Goal: Information Seeking & Learning: Learn about a topic

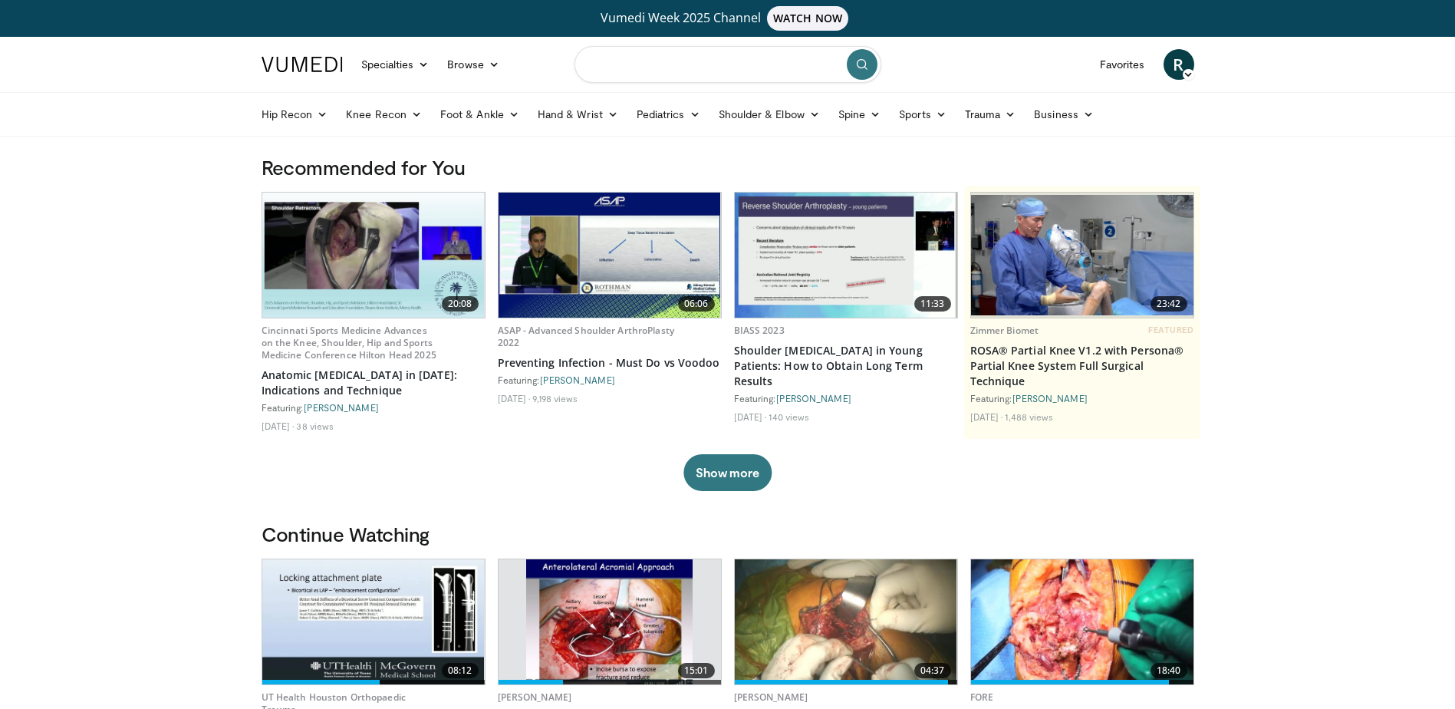
click at [679, 63] on input "Search topics, interventions" at bounding box center [727, 64] width 307 height 37
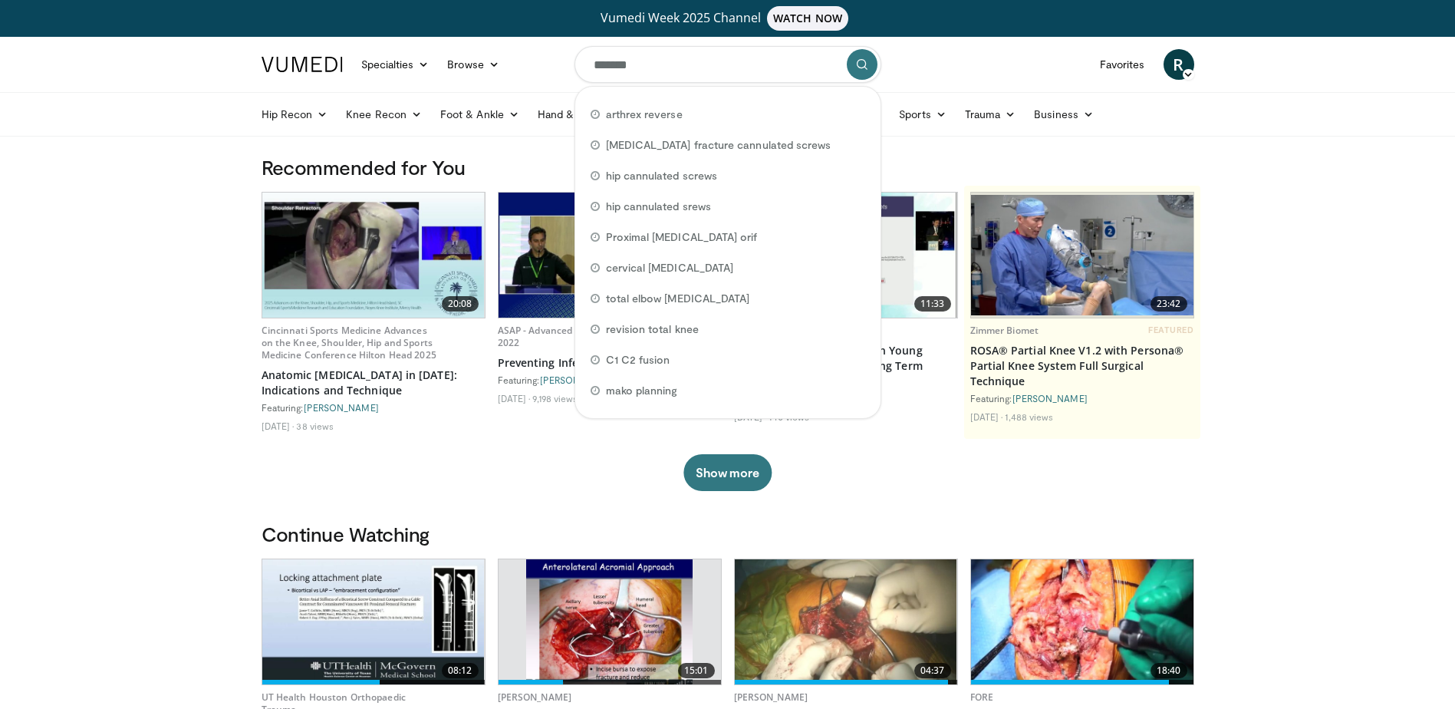
type input "********"
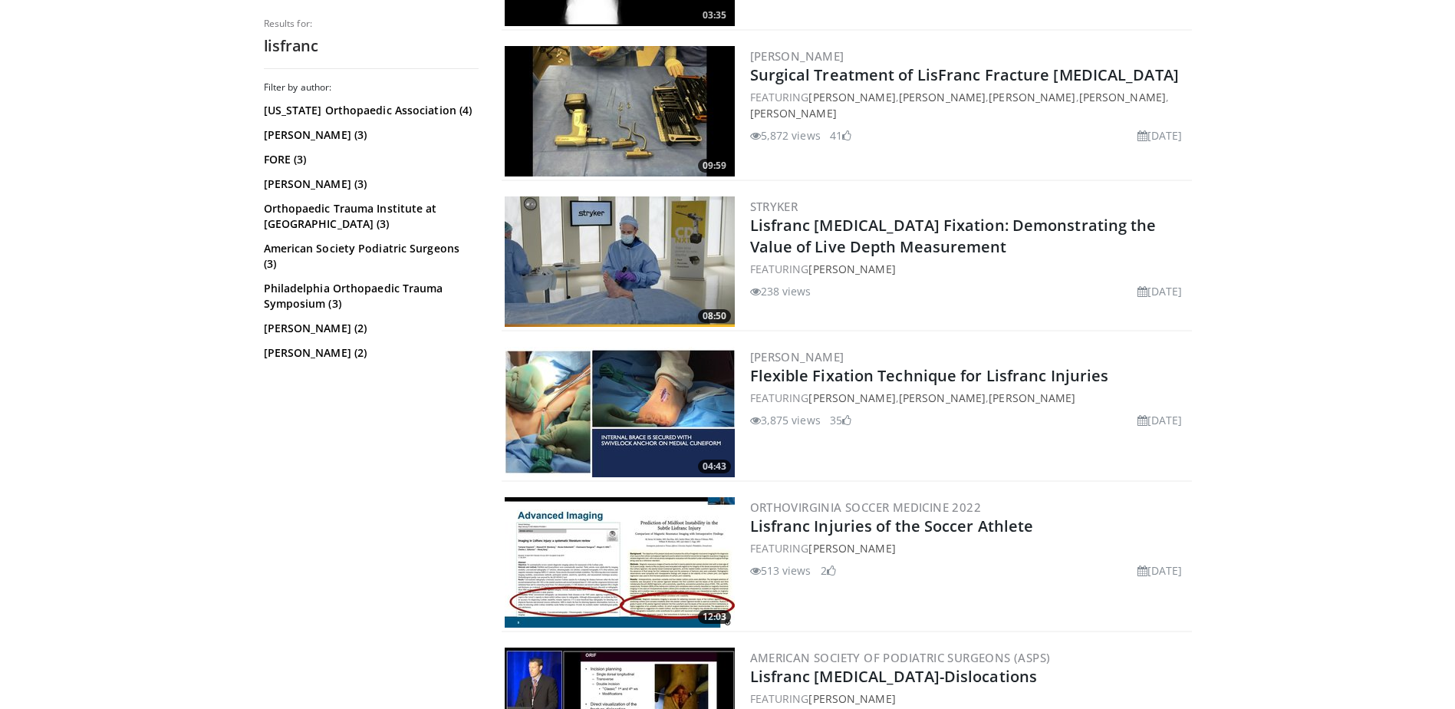
scroll to position [767, 0]
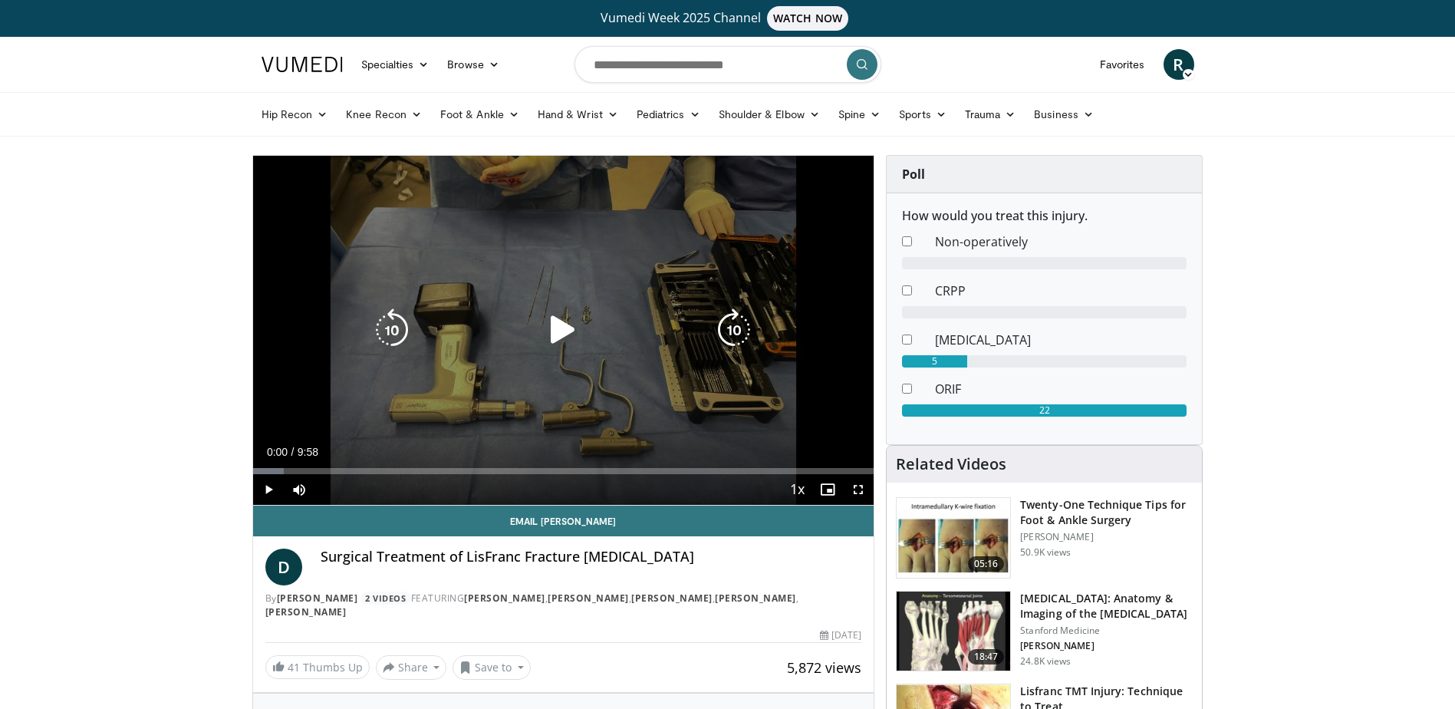
click at [557, 322] on icon "Video Player" at bounding box center [562, 329] width 43 height 43
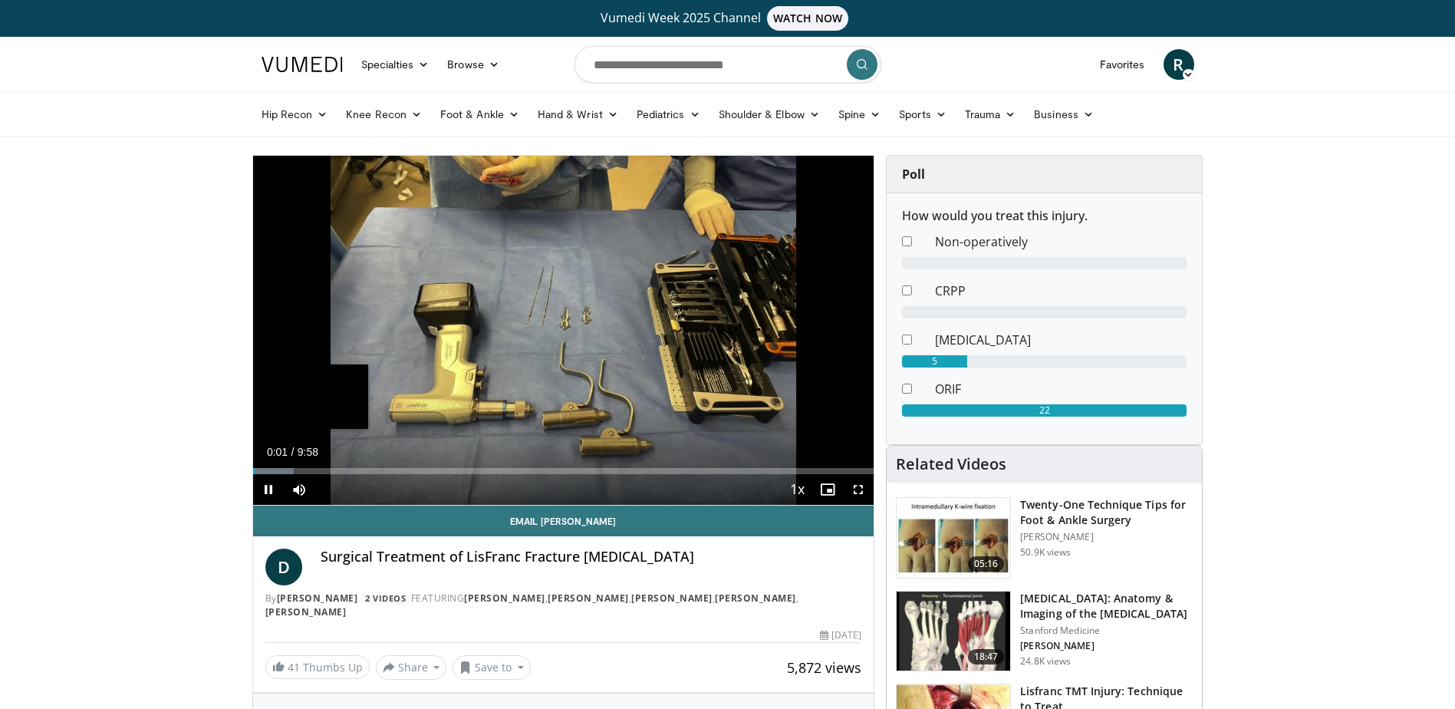
click at [778, 462] on div "Loaded : 6.62% 0:01" at bounding box center [563, 466] width 621 height 15
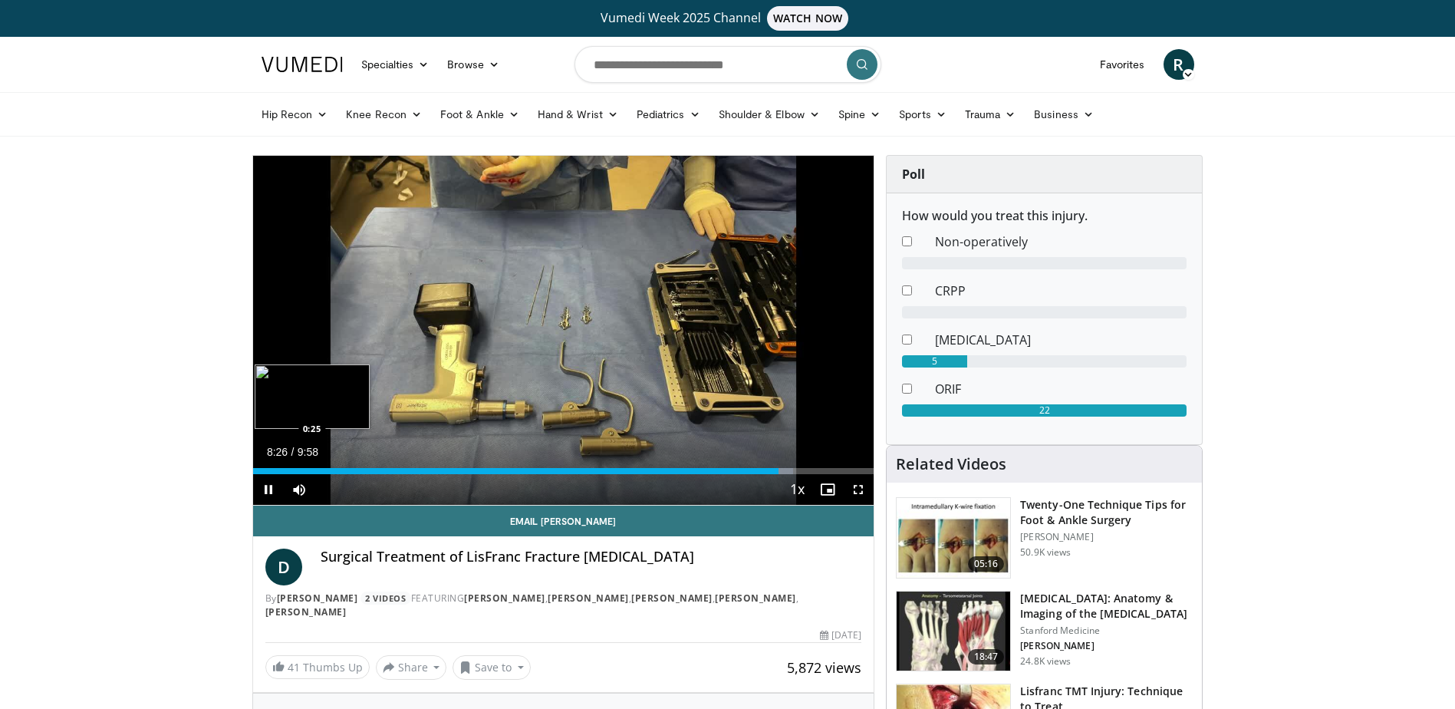
click at [270, 468] on div "8:26" at bounding box center [516, 471] width 526 height 6
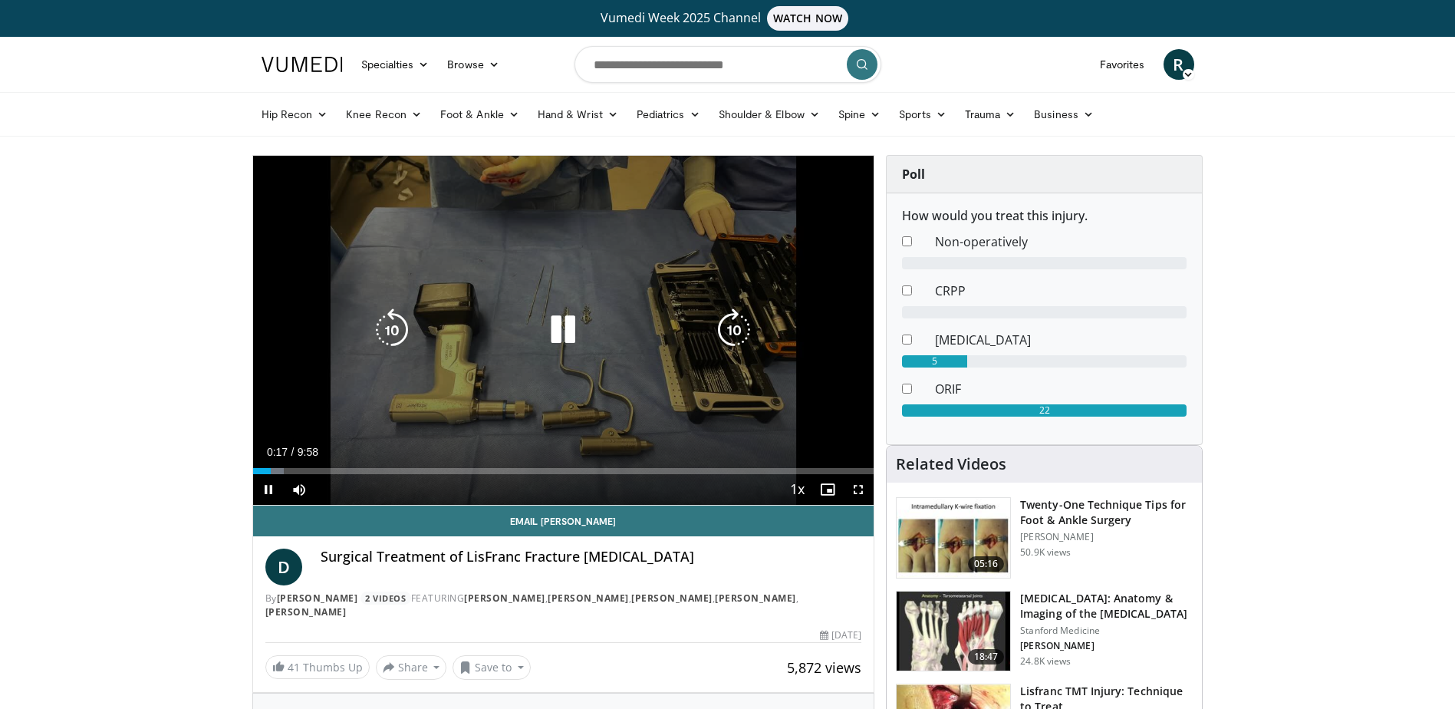
click at [560, 327] on icon "Video Player" at bounding box center [562, 329] width 43 height 43
click at [568, 372] on div "10 seconds Tap to unmute" at bounding box center [563, 330] width 621 height 349
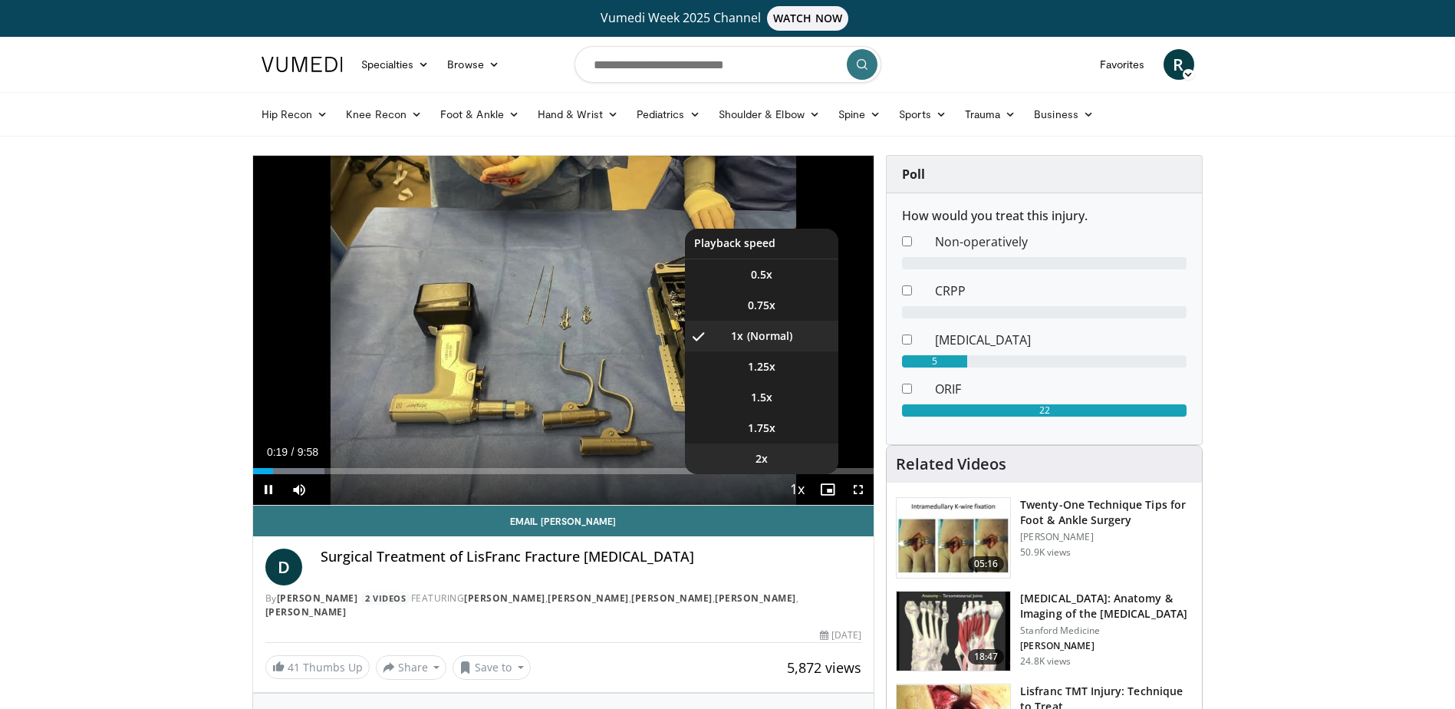
click at [773, 461] on li "2x" at bounding box center [761, 458] width 153 height 31
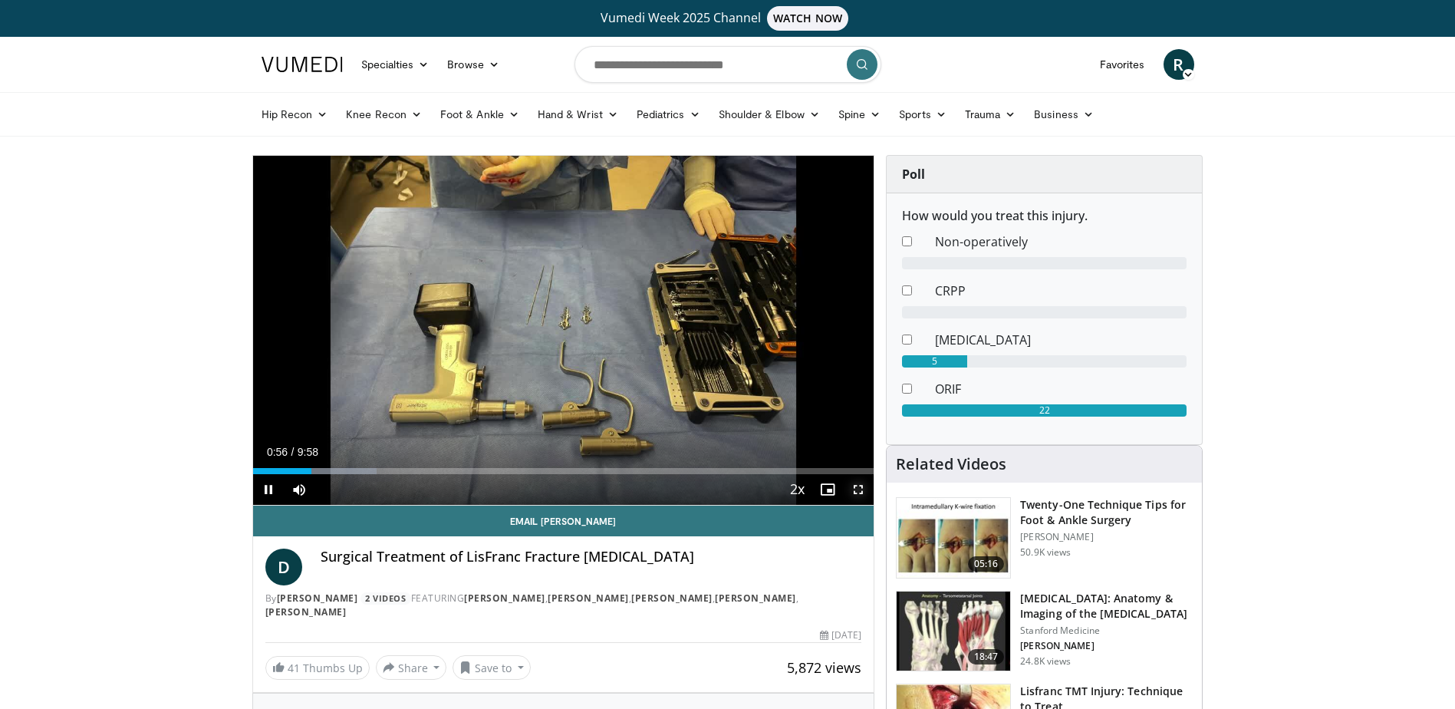
click at [859, 488] on span "Video Player" at bounding box center [858, 489] width 31 height 31
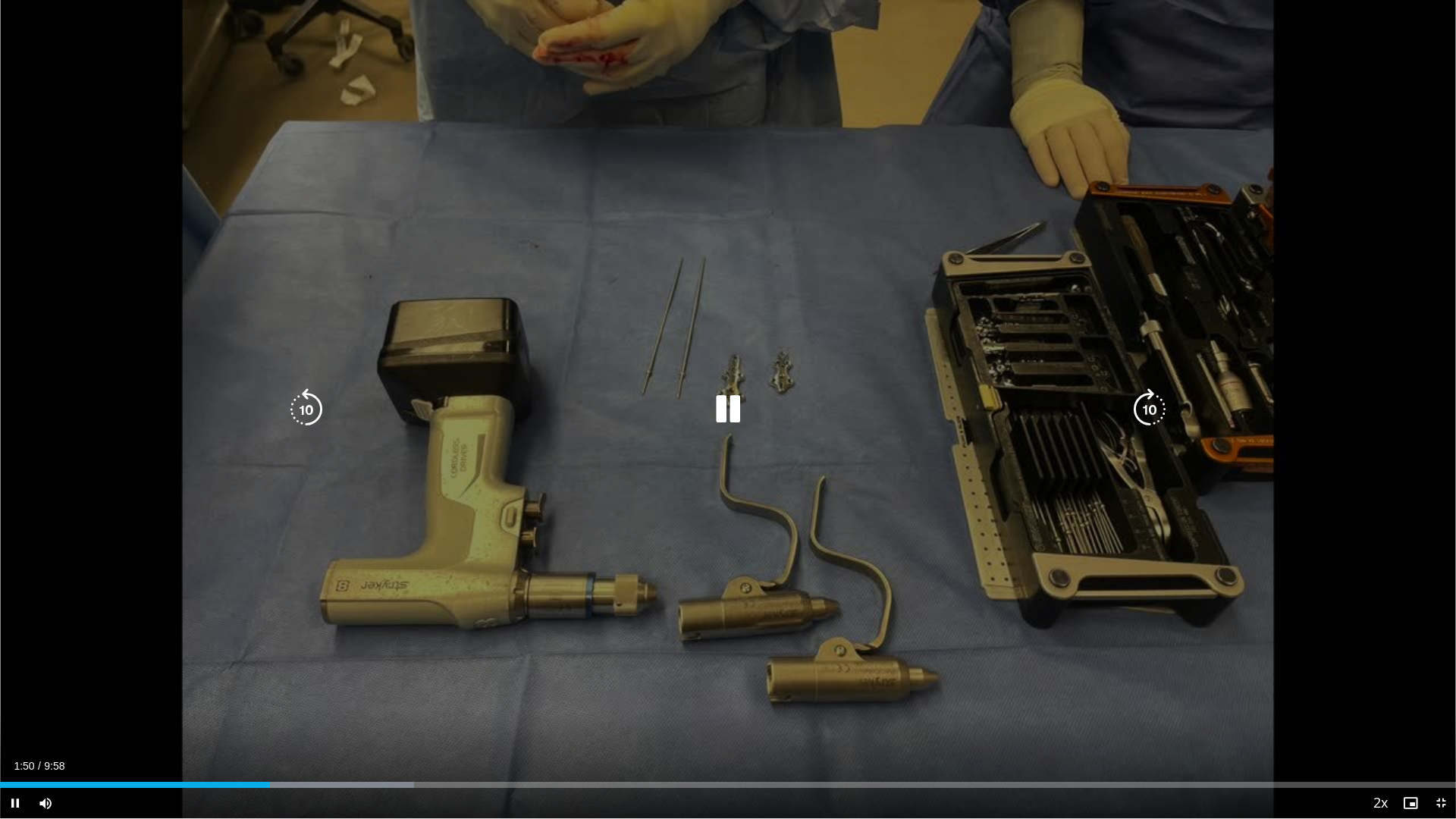
click at [866, 612] on div "20 seconds Tap to unmute" at bounding box center [728, 409] width 1456 height 818
click at [697, 572] on div "20 seconds Tap to unmute" at bounding box center [728, 409] width 1456 height 818
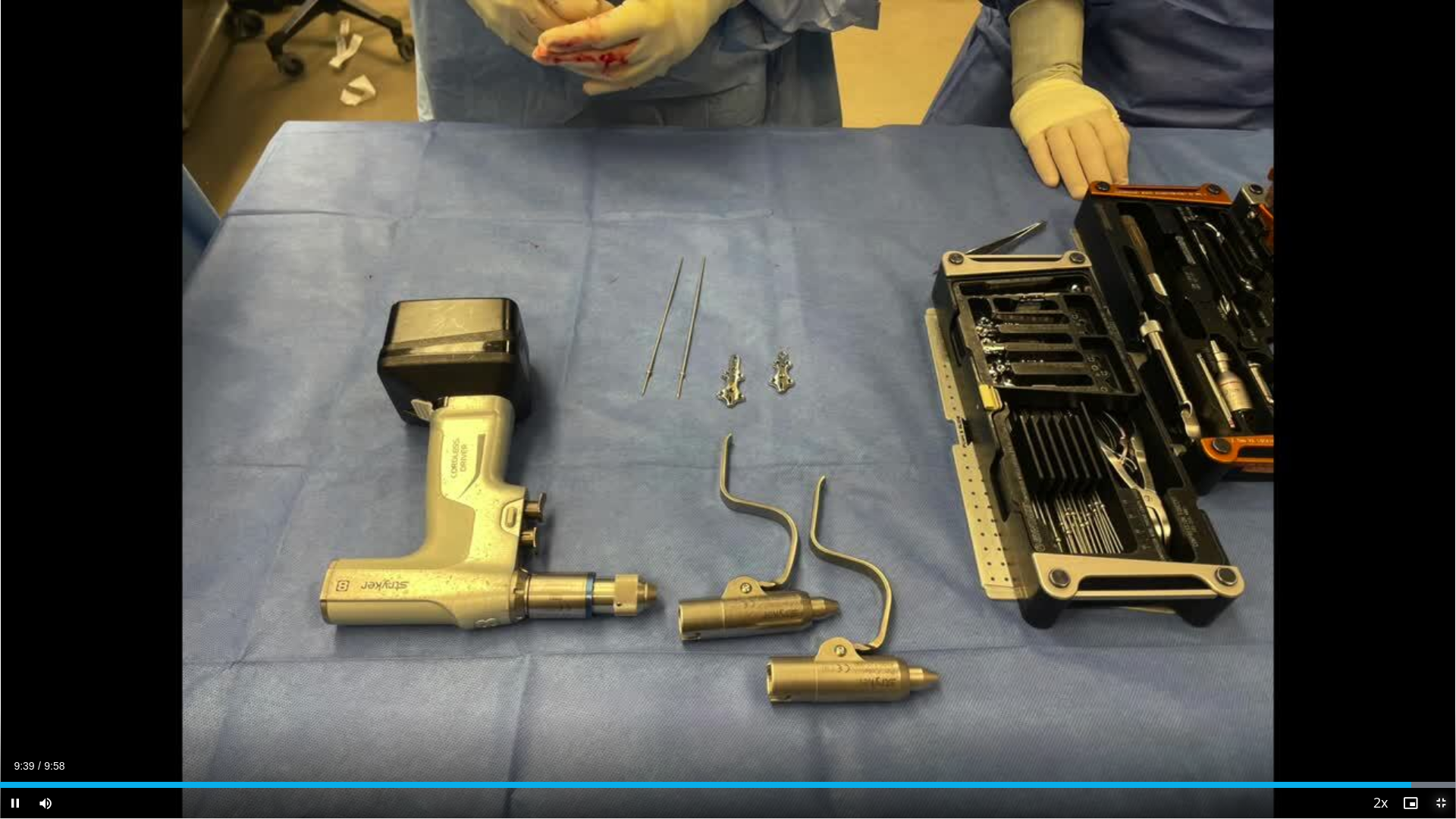
click at [1438, 700] on span "Video Player" at bounding box center [1441, 803] width 31 height 31
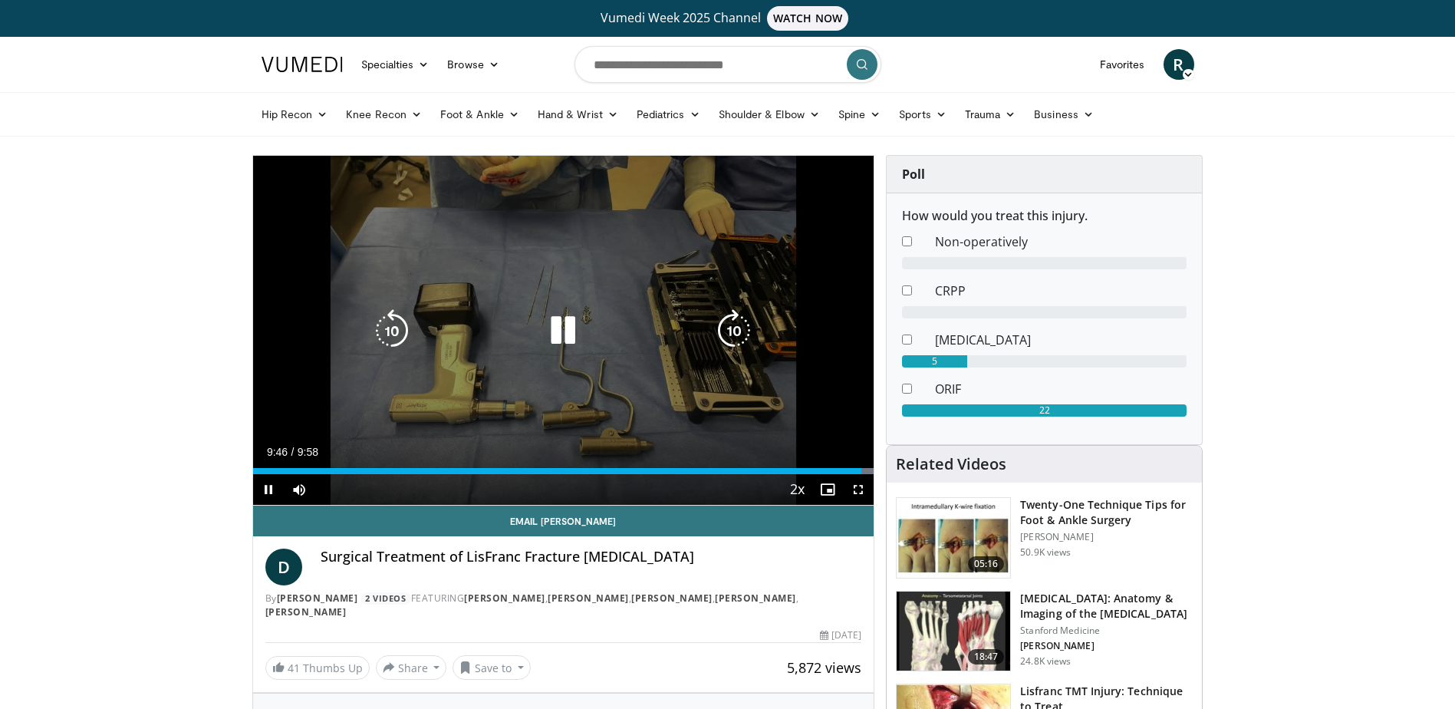
click at [567, 333] on icon "Video Player" at bounding box center [562, 330] width 43 height 43
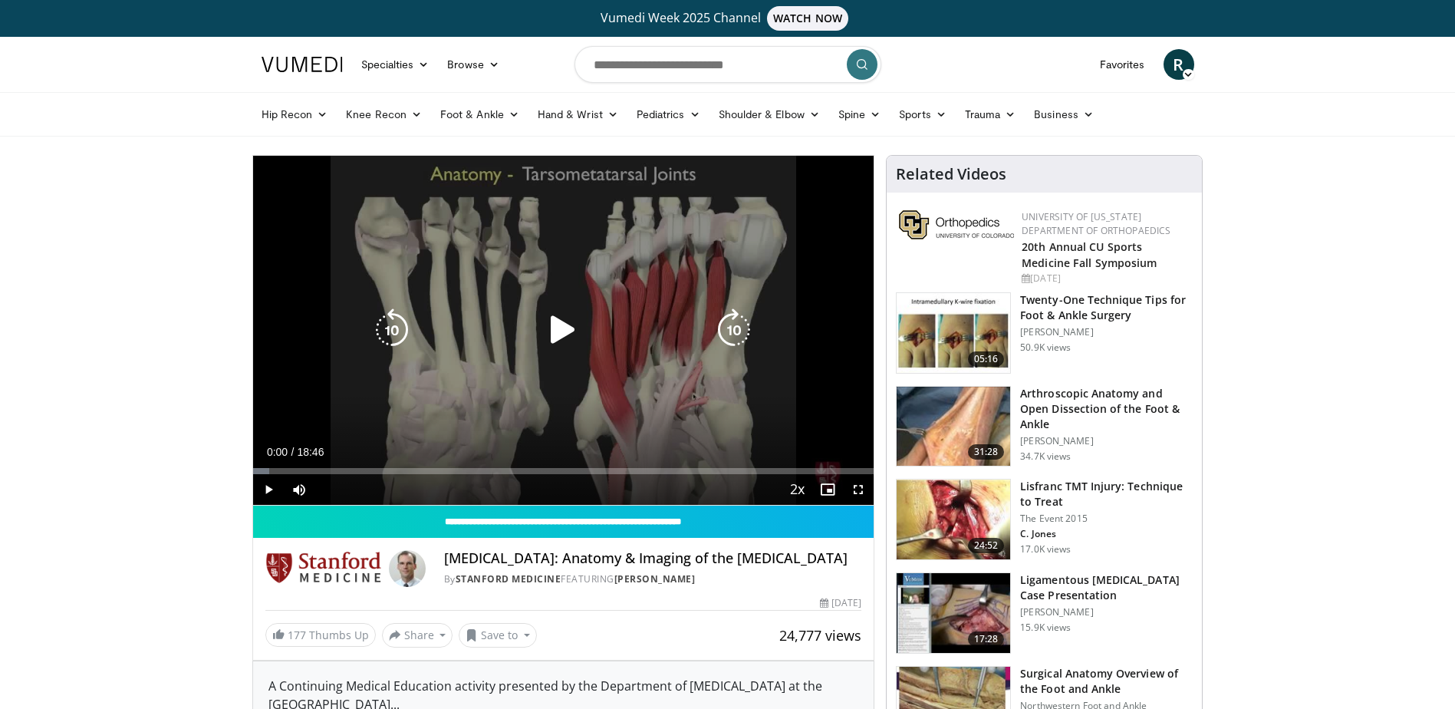
click at [554, 304] on div "10 seconds Tap to unmute" at bounding box center [563, 330] width 621 height 349
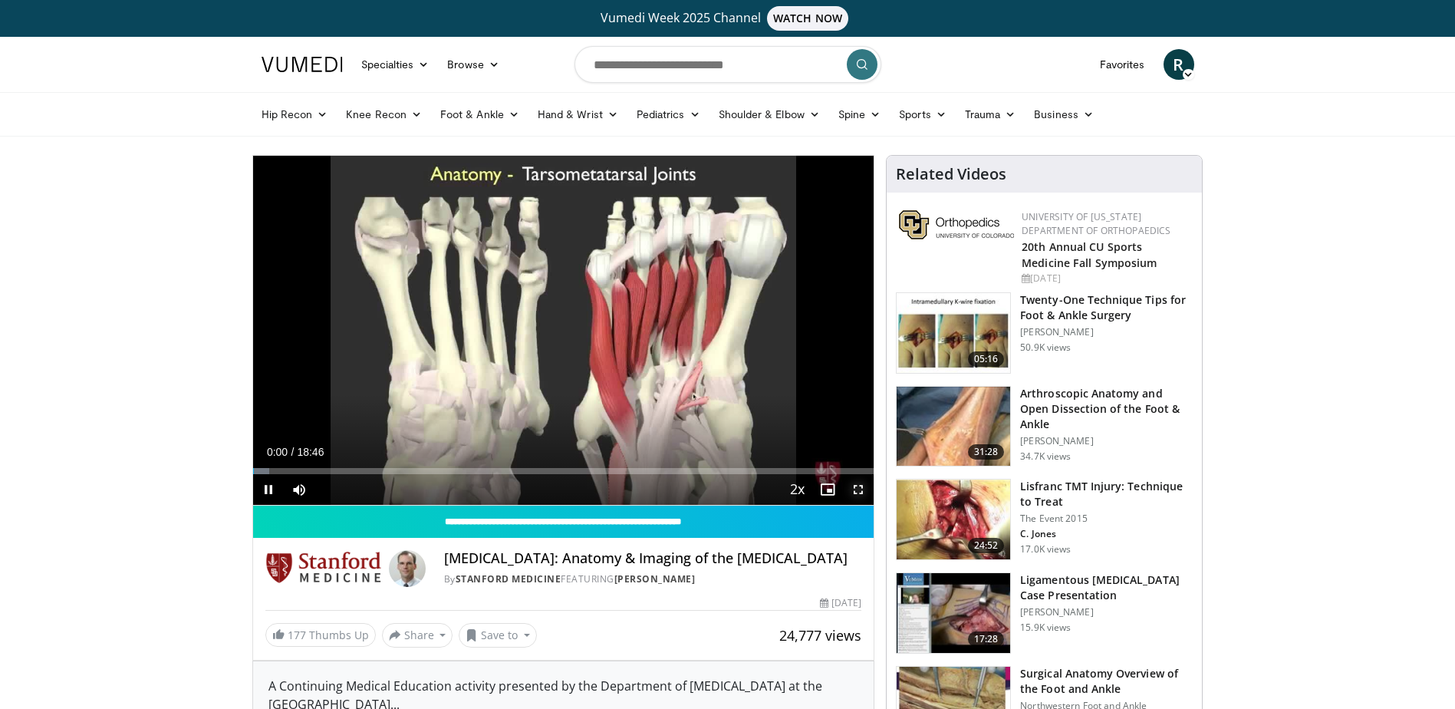
click at [862, 485] on span "Video Player" at bounding box center [858, 489] width 31 height 31
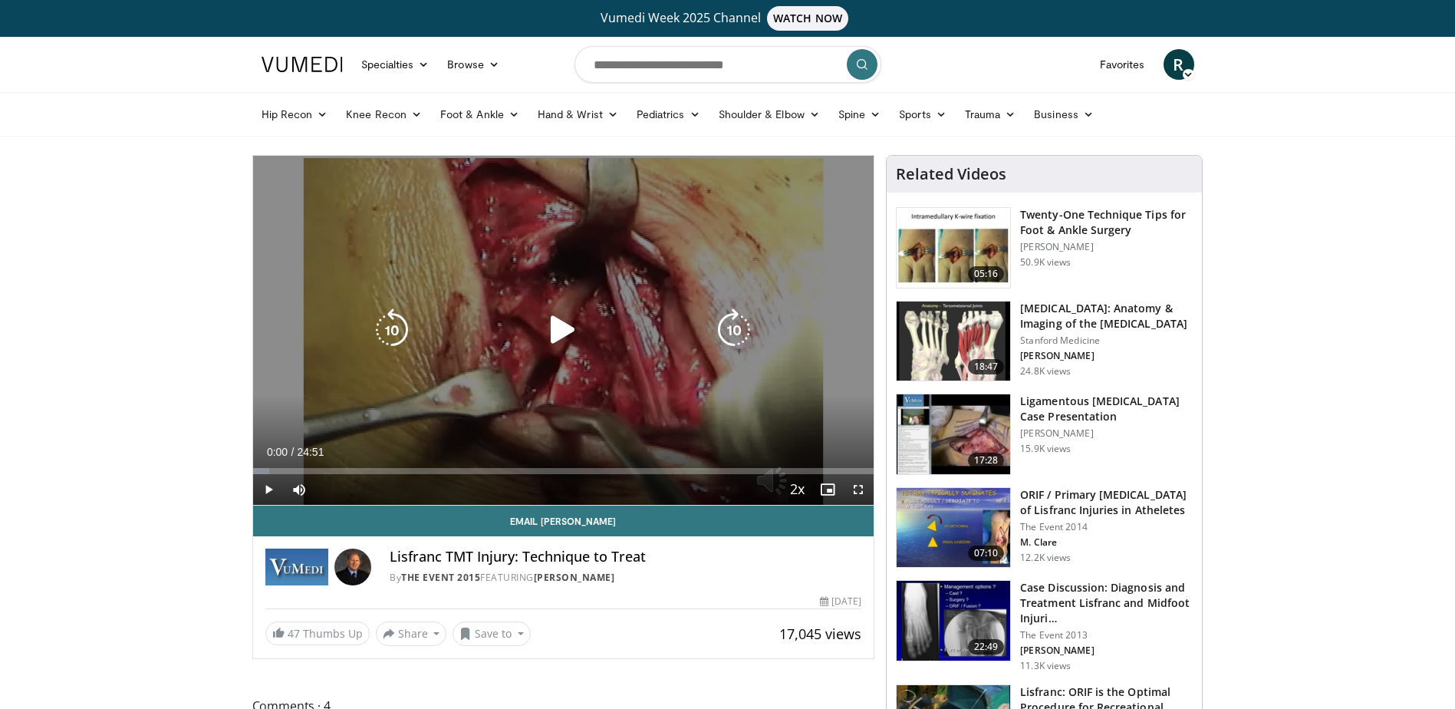
click at [551, 328] on icon "Video Player" at bounding box center [562, 329] width 43 height 43
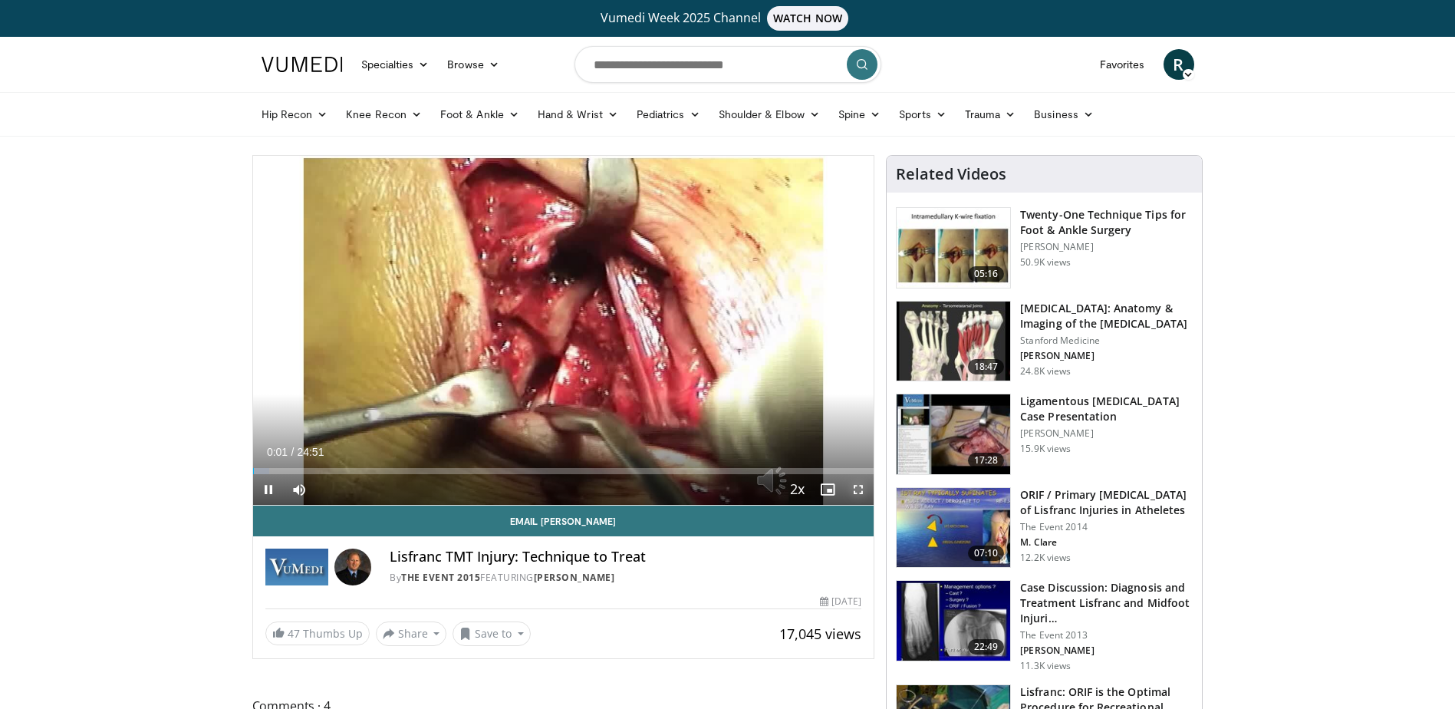
click at [863, 493] on span "Video Player" at bounding box center [858, 489] width 31 height 31
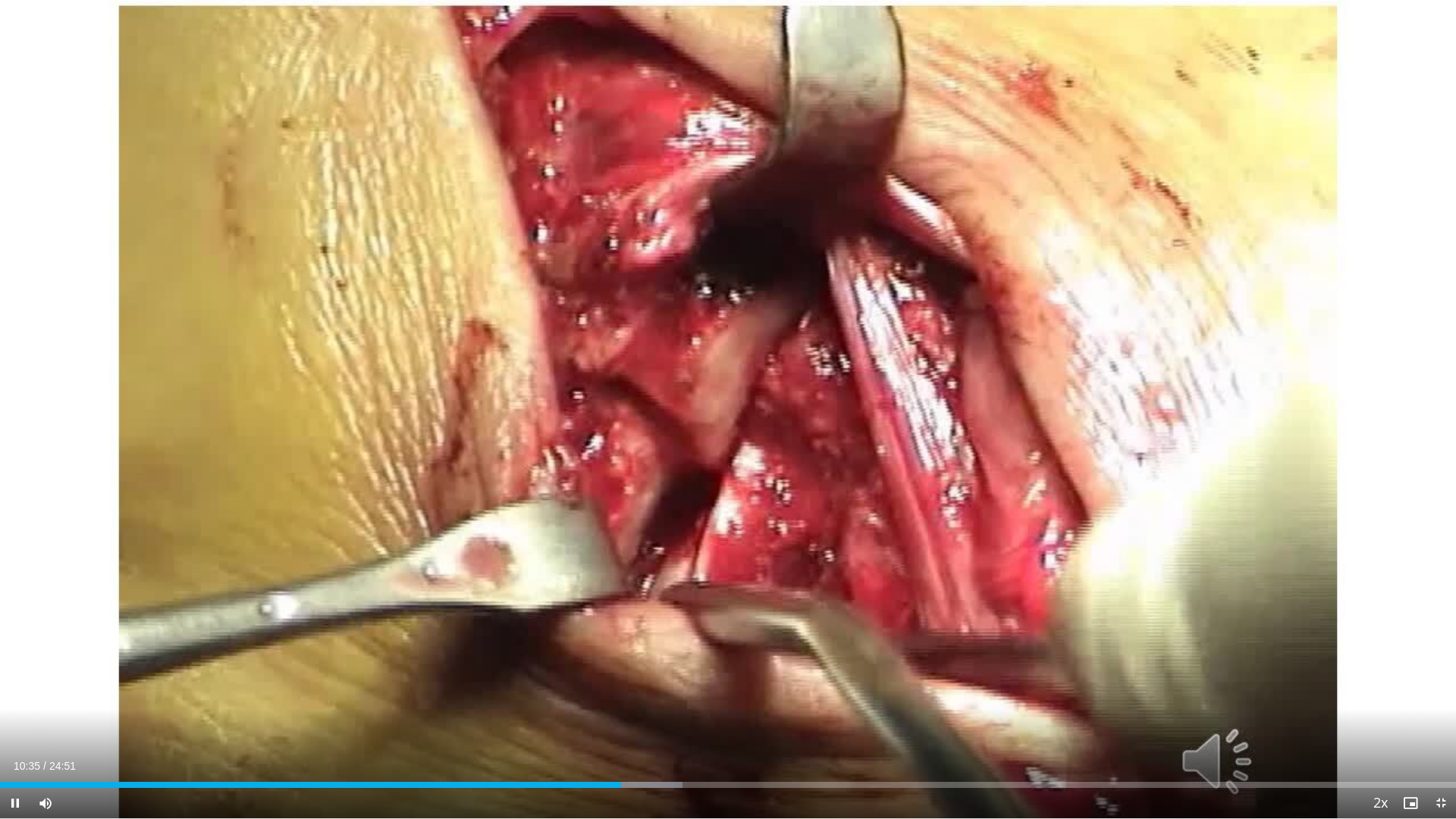
click at [632, 700] on div "Current Time 10:35 / Duration 24:51 Pause Skip Backward Skip Forward Mute Loade…" at bounding box center [728, 803] width 1456 height 31
click at [664, 700] on div "Current Time 10:38 / Duration 24:51 Pause Skip Backward Skip Forward Mute Loade…" at bounding box center [728, 803] width 1456 height 31
click at [676, 700] on div "Loaded : 47.13% 10:40 11:31" at bounding box center [728, 780] width 1456 height 15
click at [713, 700] on div "Loaded : 50.45% 11:35 12:10" at bounding box center [728, 780] width 1456 height 15
click at [758, 700] on div "Loaded : 51.78% 12:11 12:55" at bounding box center [728, 780] width 1456 height 15
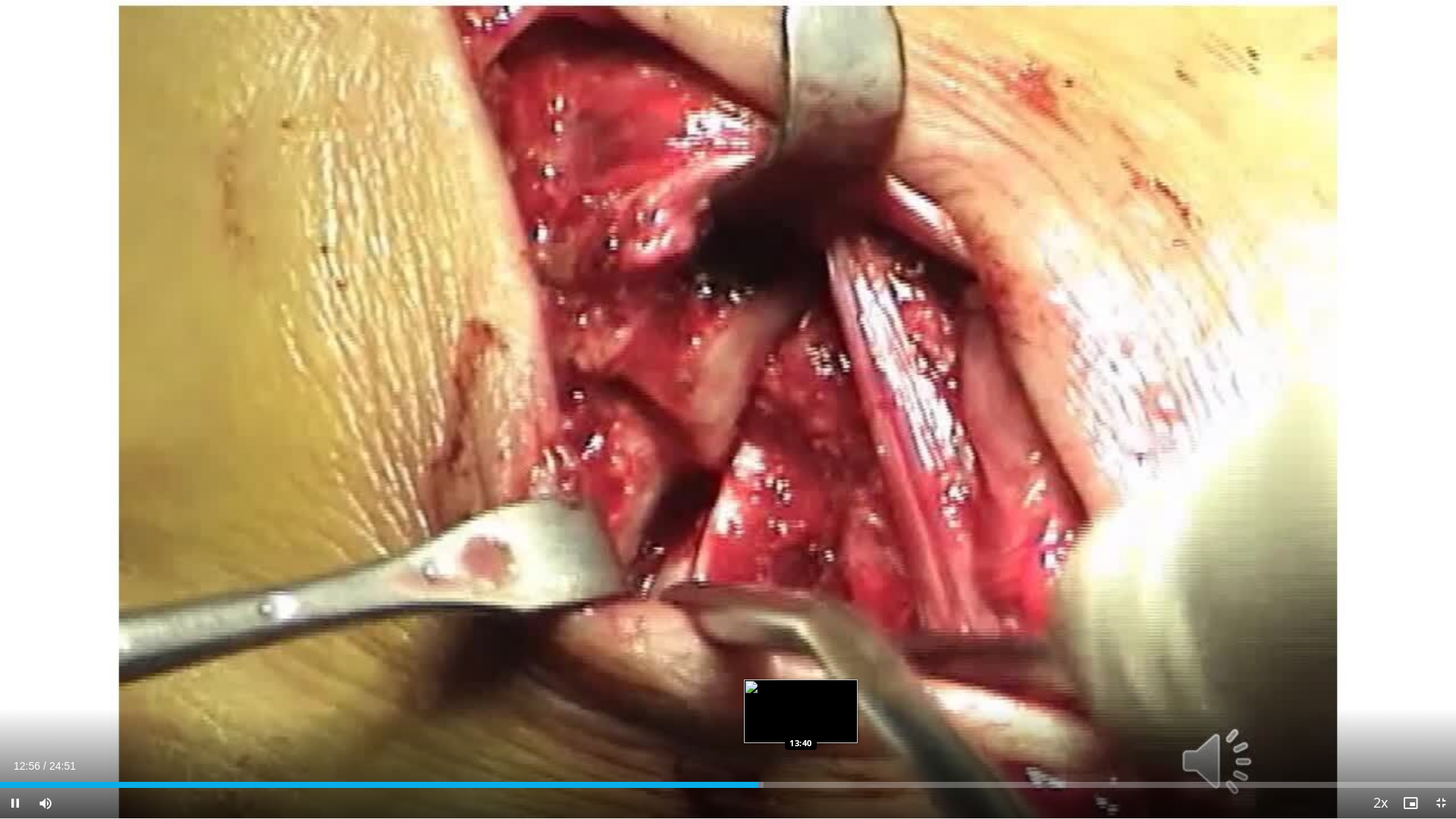
click at [802, 700] on div "Loaded : 52.44% 12:56 13:40" at bounding box center [728, 780] width 1456 height 15
click at [841, 700] on div "Loaded : 57.09% 13:43 14:20" at bounding box center [728, 780] width 1456 height 15
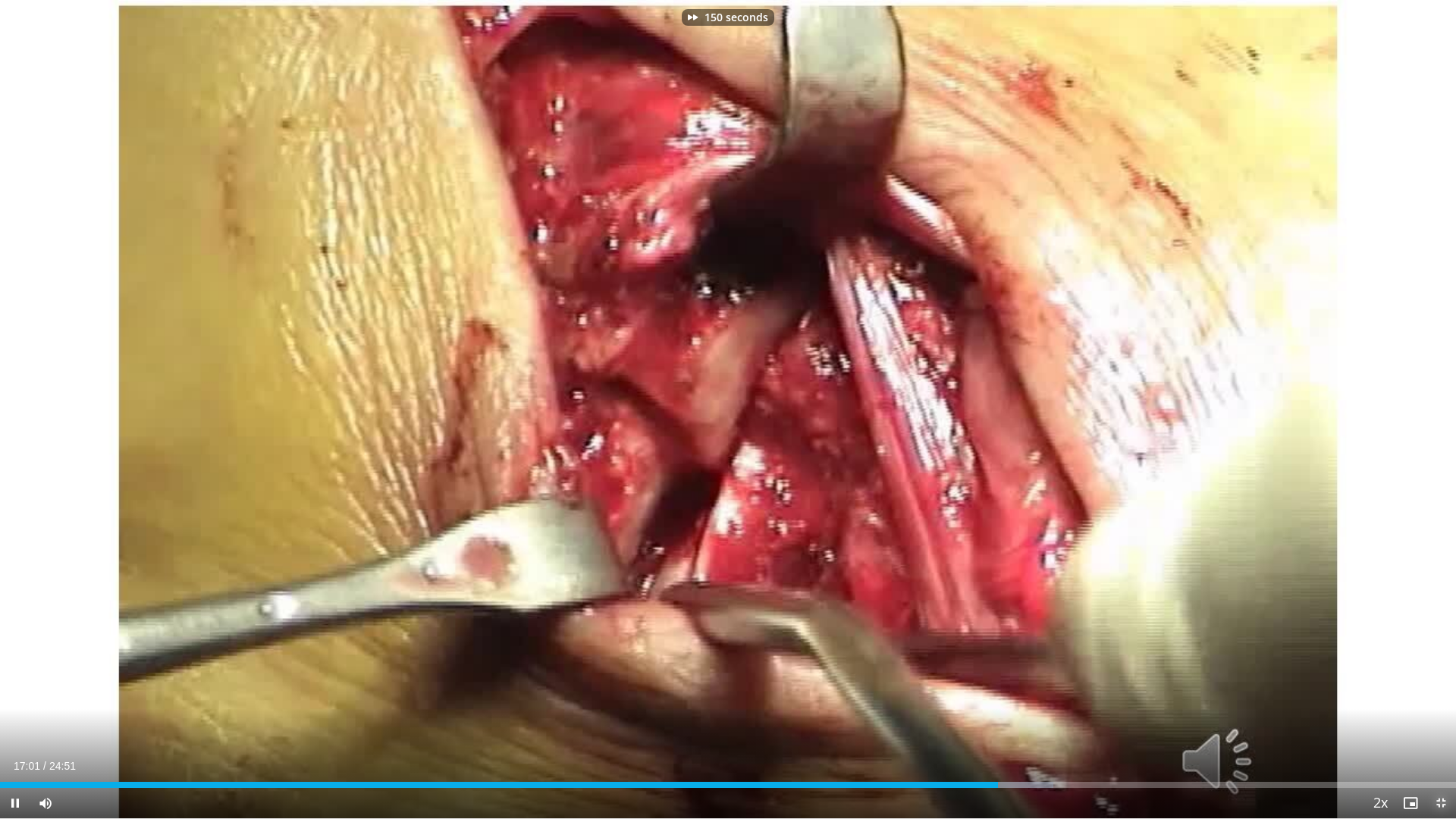
click at [1438, 700] on span "Video Player" at bounding box center [1441, 803] width 31 height 31
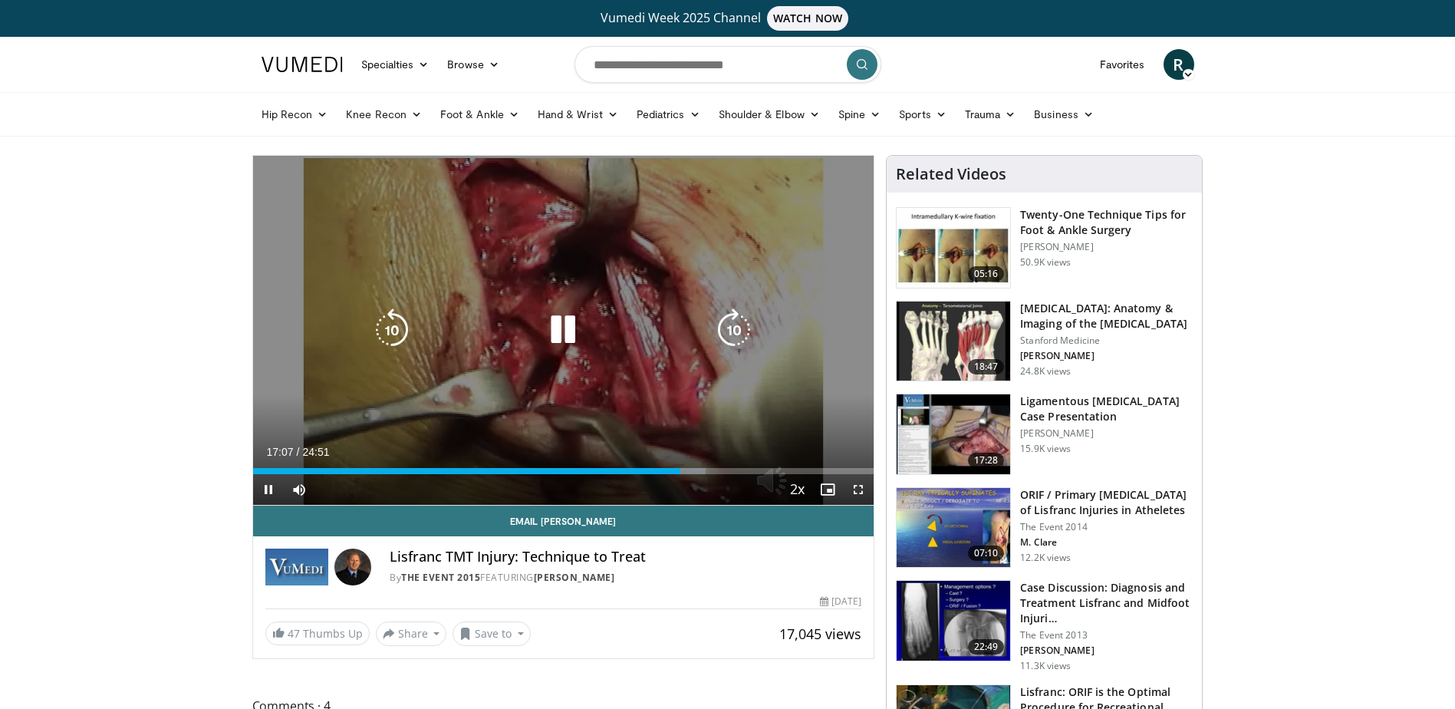
click at [572, 329] on icon "Video Player" at bounding box center [562, 329] width 43 height 43
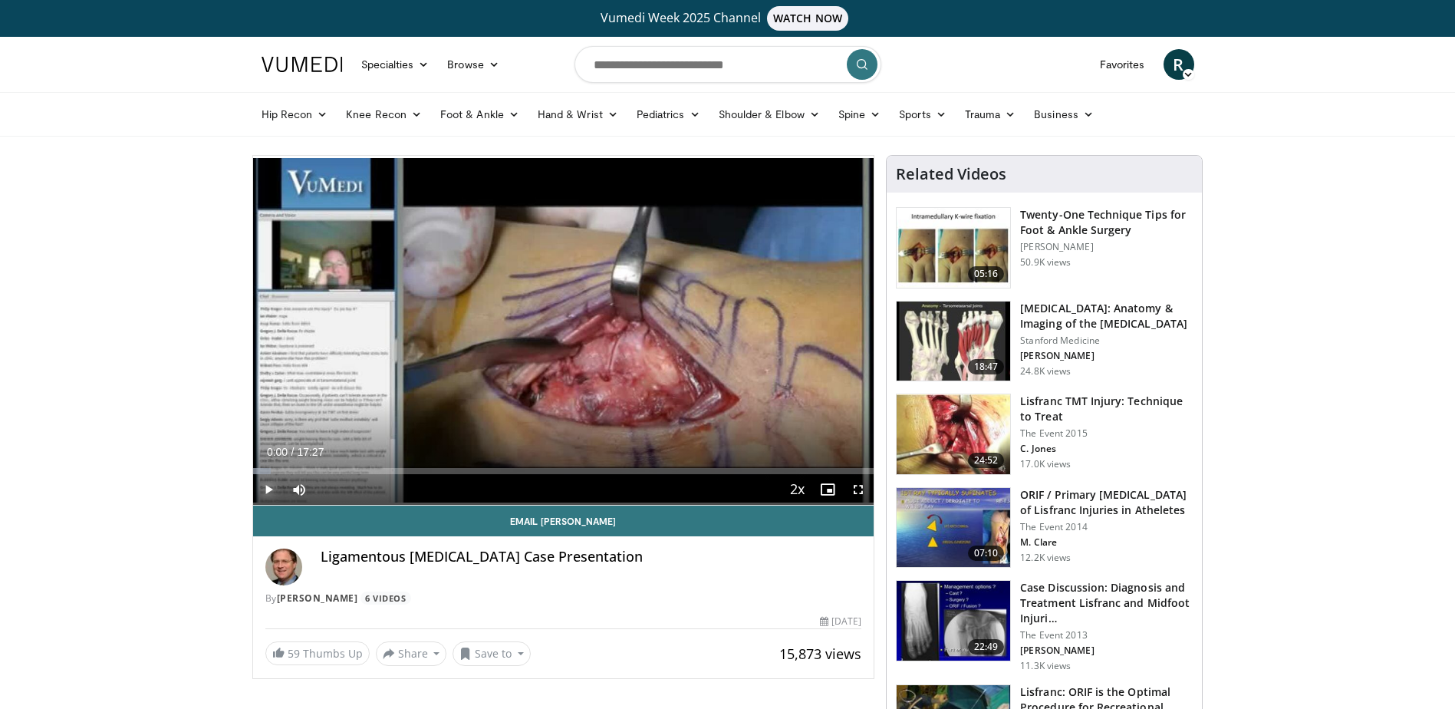
click at [268, 486] on span "Video Player" at bounding box center [268, 489] width 31 height 31
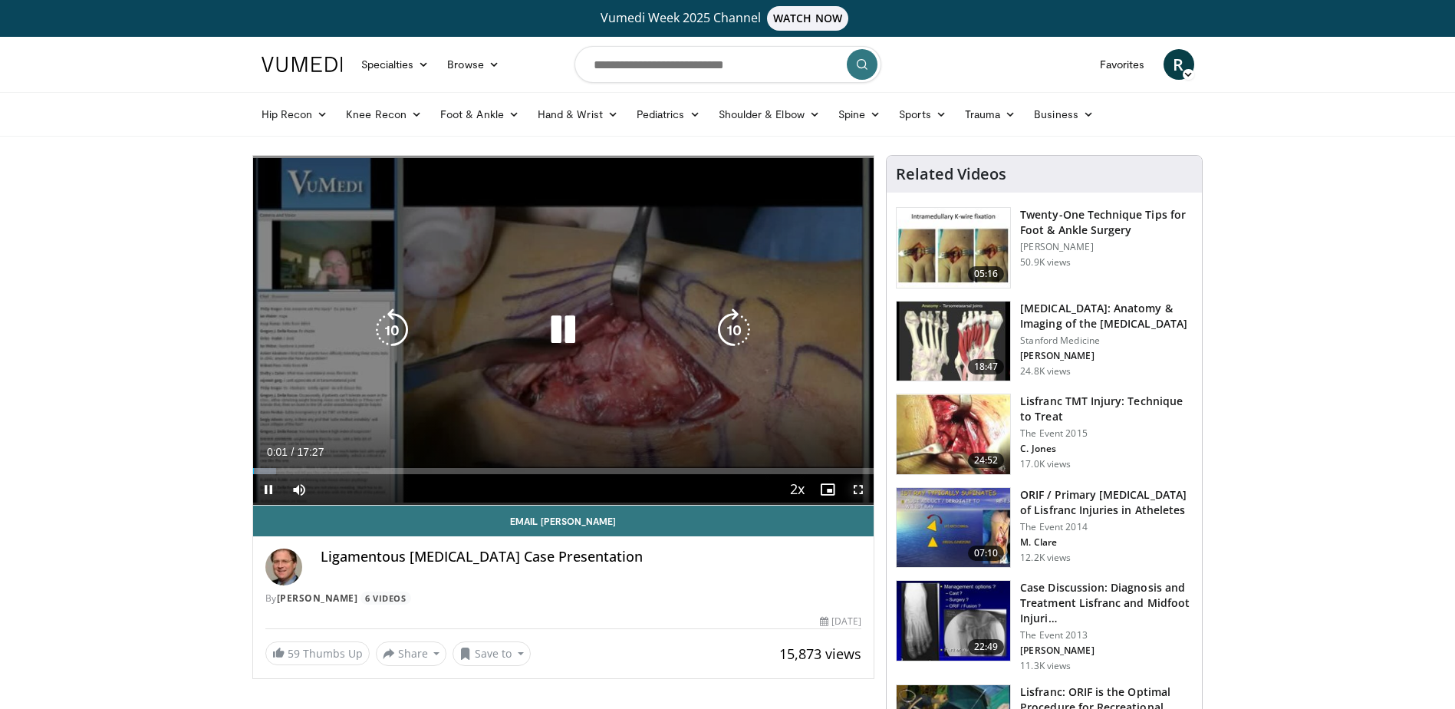
drag, startPoint x: 855, startPoint y: 488, endPoint x: 858, endPoint y: 568, distance: 79.8
click at [855, 488] on span "Video Player" at bounding box center [858, 489] width 31 height 31
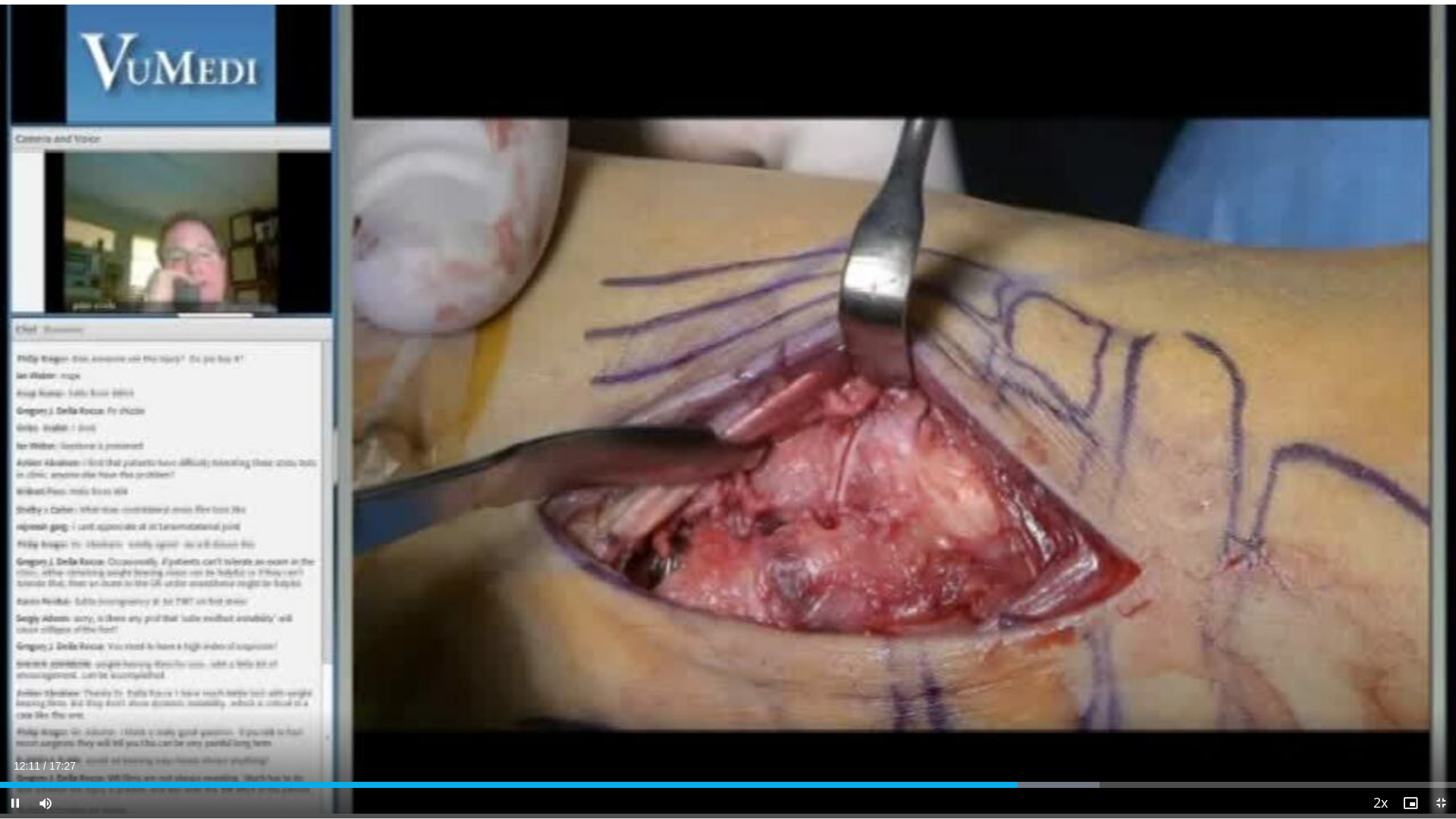
click at [1438, 700] on span "Video Player" at bounding box center [1441, 803] width 31 height 31
